Goal: Task Accomplishment & Management: Manage account settings

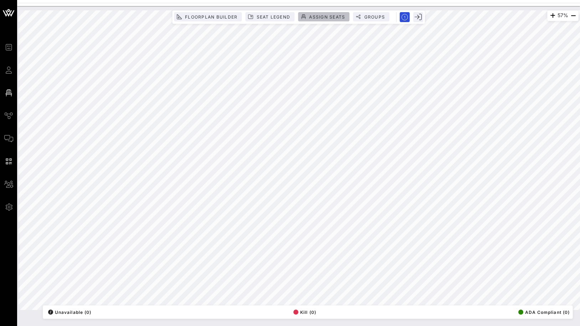
click at [315, 17] on span "Assign Seats" at bounding box center [327, 16] width 36 height 5
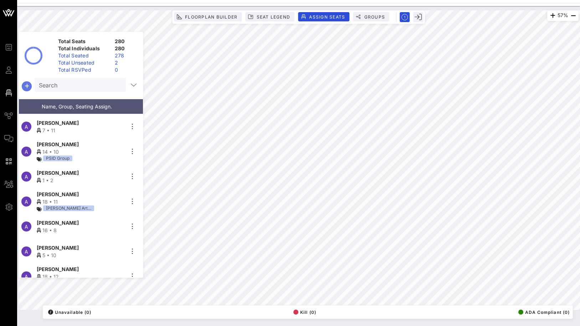
click at [27, 83] on icon "button" at bounding box center [26, 86] width 9 height 9
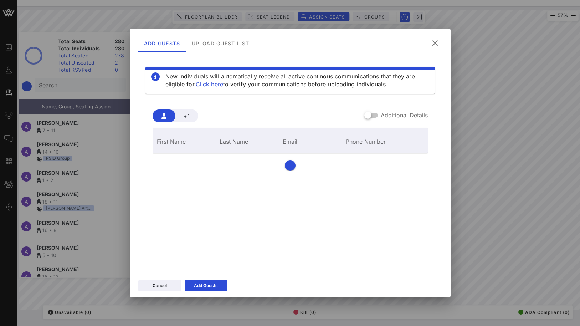
click at [166, 147] on div "First Name" at bounding box center [184, 140] width 63 height 19
click at [172, 141] on input "First Name" at bounding box center [184, 140] width 55 height 9
paste input "[PERSON_NAME]"
click at [186, 141] on input "[PERSON_NAME]" at bounding box center [184, 140] width 55 height 9
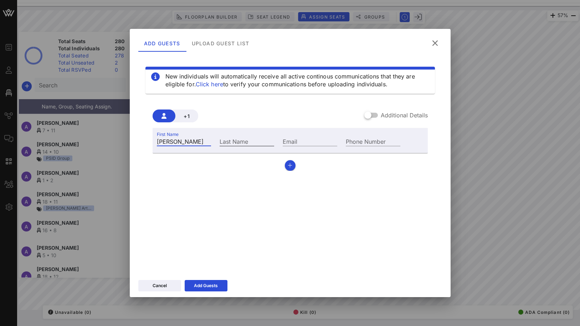
type input "[PERSON_NAME]"
click at [242, 143] on input "Last Name" at bounding box center [247, 140] width 55 height 9
paste input "Bambina"
type input "Bambina"
click at [203, 282] on div "Add Guests" at bounding box center [206, 285] width 24 height 7
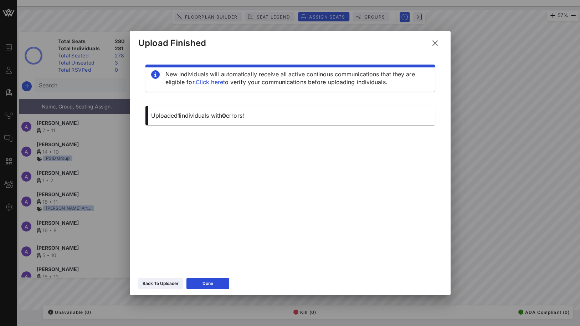
click at [206, 276] on div "Back To Uploader Done" at bounding box center [290, 284] width 321 height 21
click at [207, 288] on button "Done" at bounding box center [207, 283] width 43 height 11
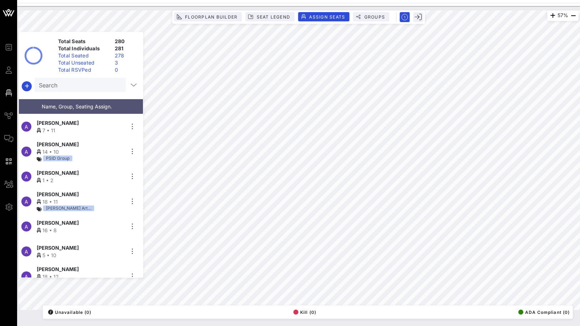
click at [95, 58] on div "Total Seated" at bounding box center [83, 55] width 57 height 7
click at [82, 62] on div "Total Unseated" at bounding box center [83, 62] width 57 height 7
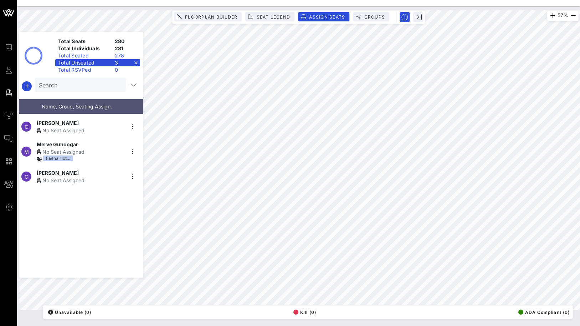
click at [60, 182] on div "C [PERSON_NAME] No Seat Assigned" at bounding box center [78, 176] width 118 height 25
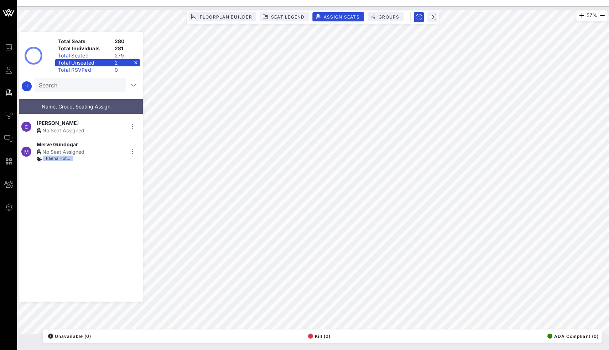
click at [121, 84] on div "Search" at bounding box center [80, 85] width 91 height 14
click at [135, 63] on div "Total Unseated 2" at bounding box center [97, 62] width 85 height 7
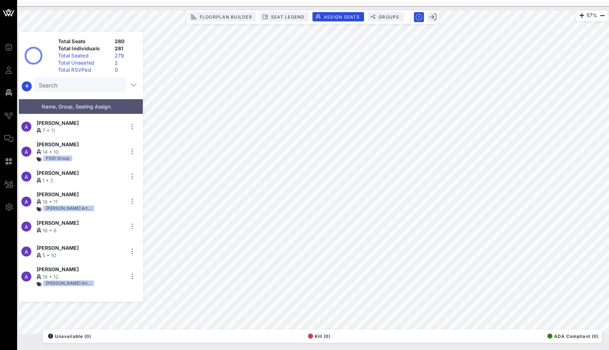
click at [93, 84] on input "Search" at bounding box center [79, 84] width 81 height 9
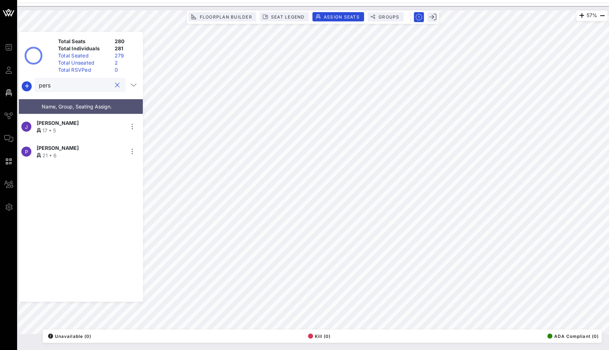
type input "pers"
click at [77, 152] on div "21 • 6" at bounding box center [81, 154] width 88 height 7
click at [115, 84] on button "clear icon" at bounding box center [117, 85] width 5 height 7
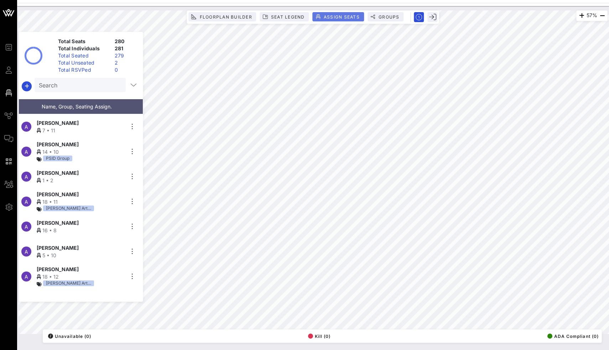
click at [326, 17] on span "Assign Seats" at bounding box center [342, 16] width 36 height 5
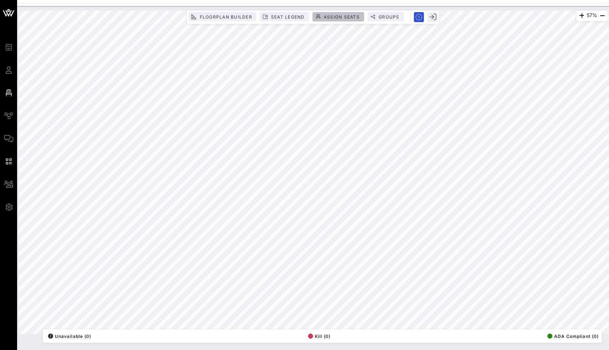
click at [331, 13] on button "Assign Seats" at bounding box center [338, 16] width 51 height 9
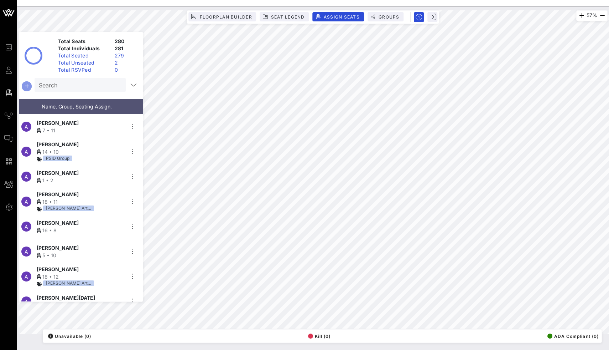
click at [24, 84] on icon "button" at bounding box center [26, 86] width 9 height 9
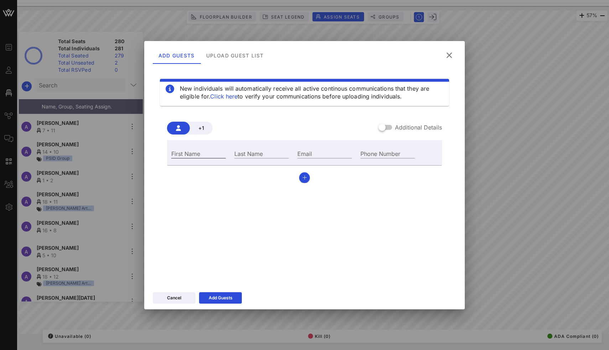
click at [193, 156] on input "First Name" at bounding box center [198, 153] width 55 height 9
paste input "[PERSON_NAME]"
click at [206, 154] on input "[PERSON_NAME]" at bounding box center [198, 153] width 55 height 9
type input "[PERSON_NAME]"
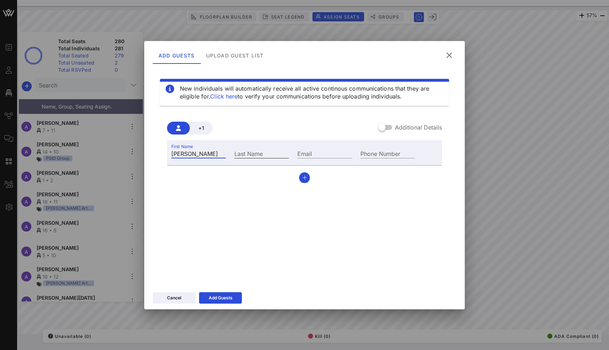
click at [250, 153] on div "Last Name" at bounding box center [261, 153] width 55 height 9
paste input "[PERSON_NAME]"
type input "[PERSON_NAME]"
click at [221, 300] on div "Add Guests" at bounding box center [221, 297] width 24 height 7
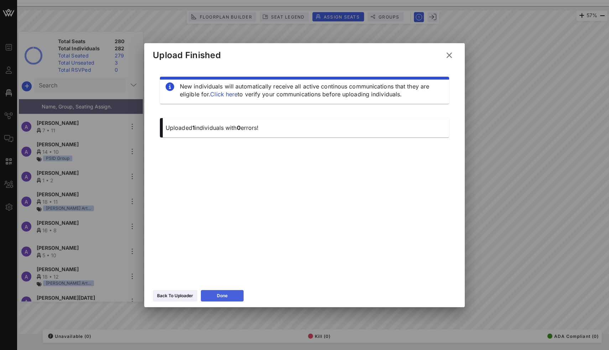
click at [216, 294] on button "Done" at bounding box center [222, 295] width 43 height 11
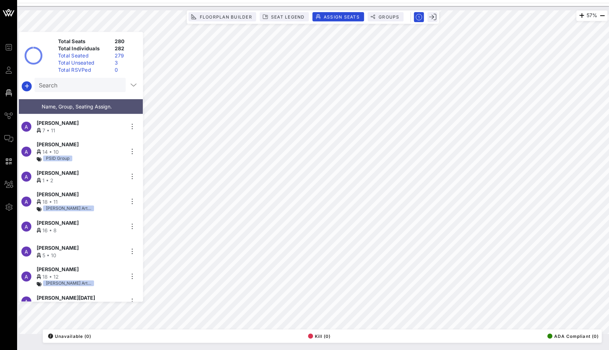
click at [87, 65] on div "Total Unseated" at bounding box center [83, 62] width 57 height 7
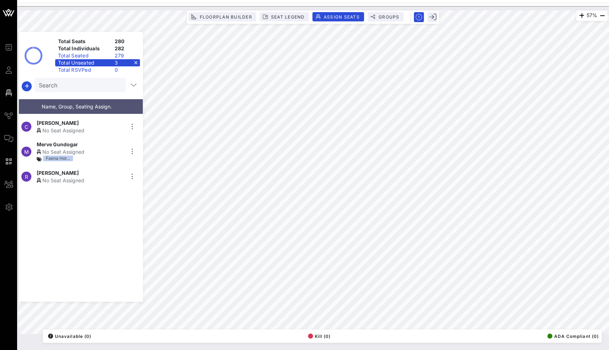
click at [74, 176] on div "No Seat Assigned" at bounding box center [81, 179] width 88 height 7
click at [134, 62] on div "Total Unseated 2" at bounding box center [97, 62] width 85 height 7
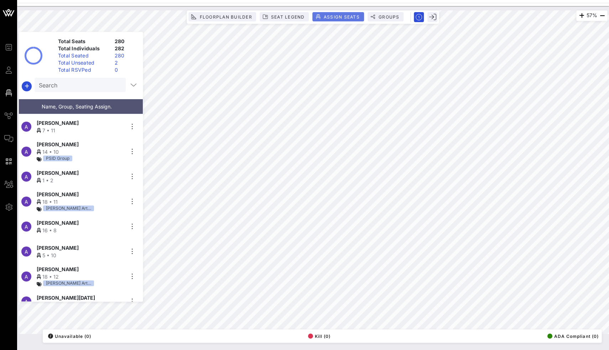
click at [322, 16] on span "Assign Seats" at bounding box center [338, 16] width 43 height 5
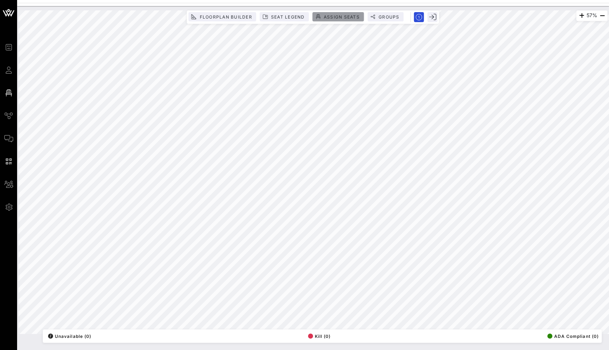
click at [329, 16] on span "Assign Seats" at bounding box center [342, 16] width 36 height 5
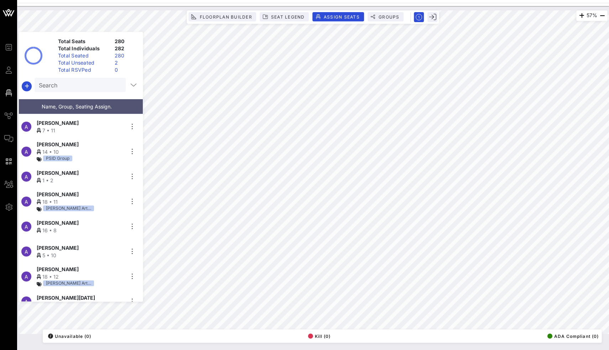
click at [94, 83] on input "Search" at bounding box center [79, 84] width 81 height 9
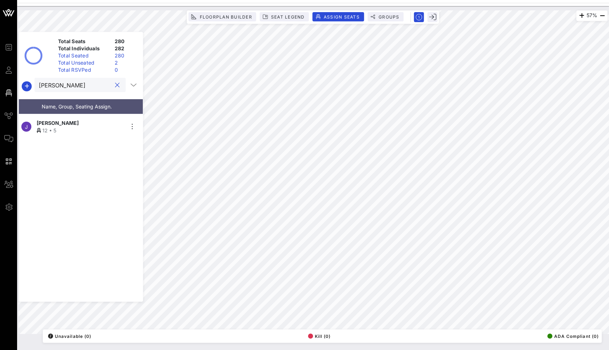
type input "[PERSON_NAME]"
click at [63, 120] on span "[PERSON_NAME]" at bounding box center [58, 122] width 42 height 7
click at [342, 18] on span "Assign Seats" at bounding box center [342, 16] width 36 height 5
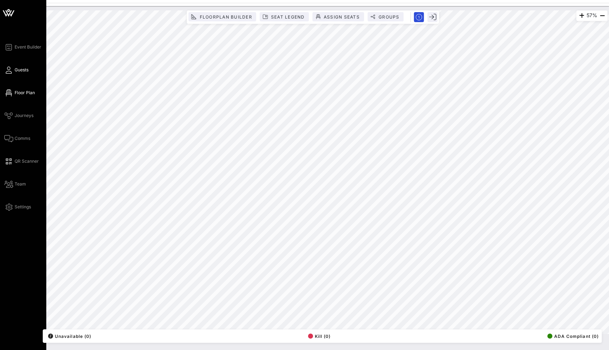
click at [7, 69] on icon at bounding box center [8, 69] width 9 height 1
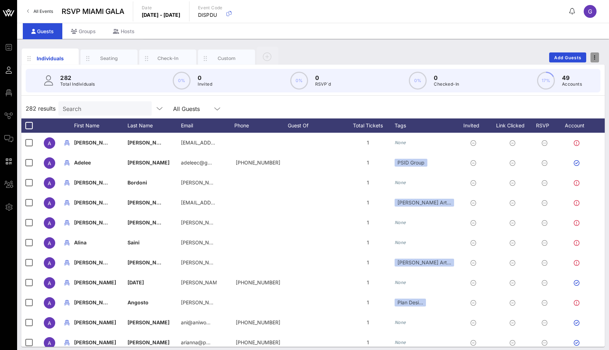
click at [579, 58] on span "button" at bounding box center [595, 57] width 9 height 5
click at [579, 69] on div "Export To CSV" at bounding box center [582, 70] width 34 height 6
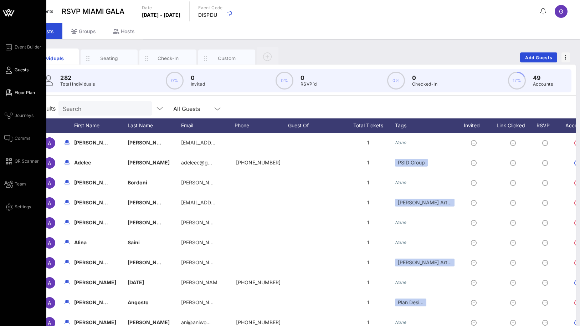
click at [16, 90] on span "Floor Plan" at bounding box center [25, 92] width 20 height 6
